Goal: Transaction & Acquisition: Purchase product/service

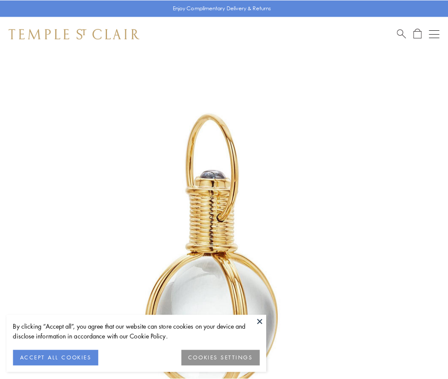
scroll to position [223, 0]
